Goal: Find specific page/section

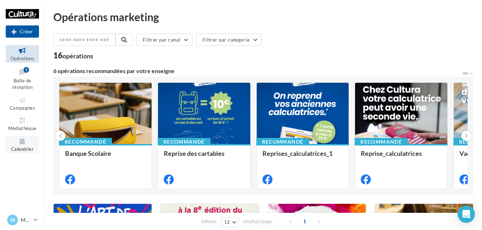
click at [24, 141] on icon at bounding box center [22, 141] width 29 height 8
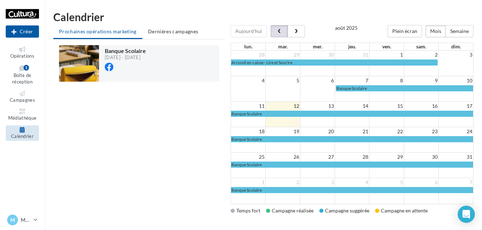
click at [280, 32] on span "button" at bounding box center [279, 31] width 6 height 5
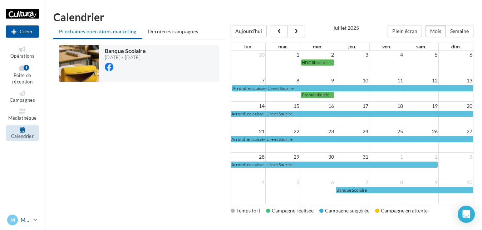
click at [35, 217] on icon at bounding box center [36, 219] width 4 height 6
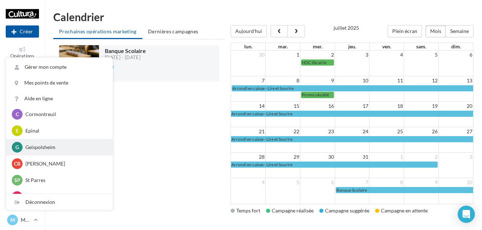
scroll to position [107, 0]
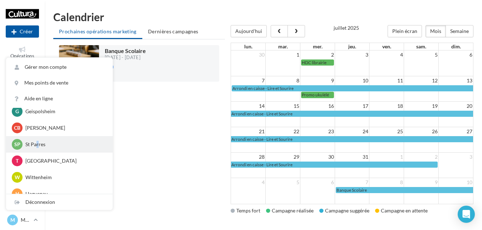
click at [38, 145] on p "St Parres" at bounding box center [64, 144] width 79 height 7
